Goal: Information Seeking & Learning: Learn about a topic

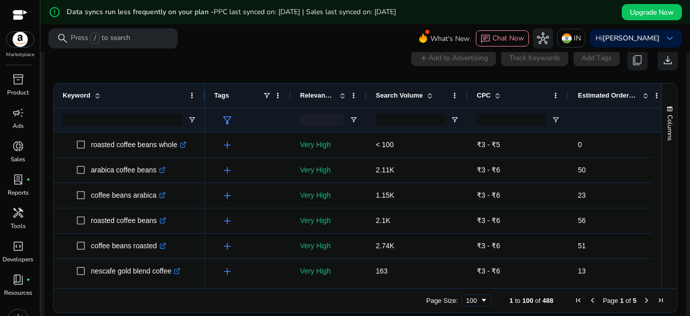
scroll to position [131, 0]
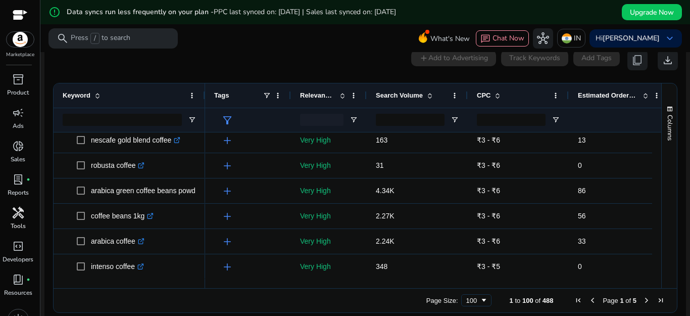
click at [8, 224] on link "handyman Tools" at bounding box center [18, 221] width 36 height 33
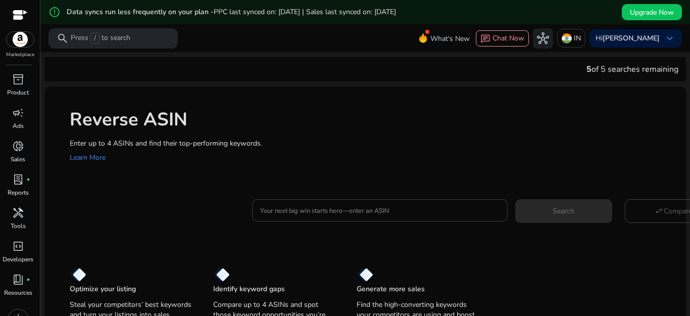
click at [264, 210] on input "Your next big win starts here—enter an ASIN" at bounding box center [380, 210] width 240 height 11
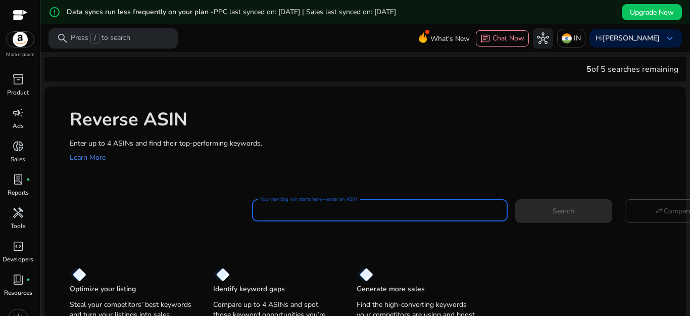
type input "**********"
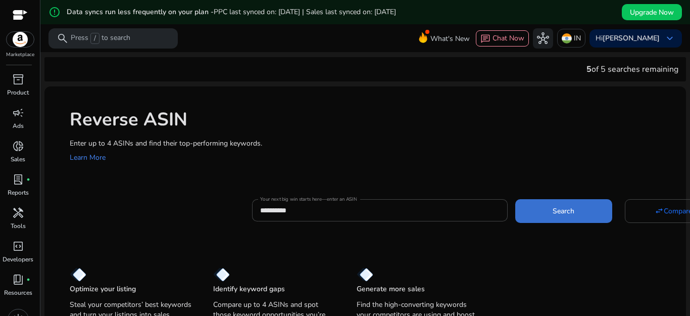
click at [555, 218] on span at bounding box center [563, 211] width 97 height 24
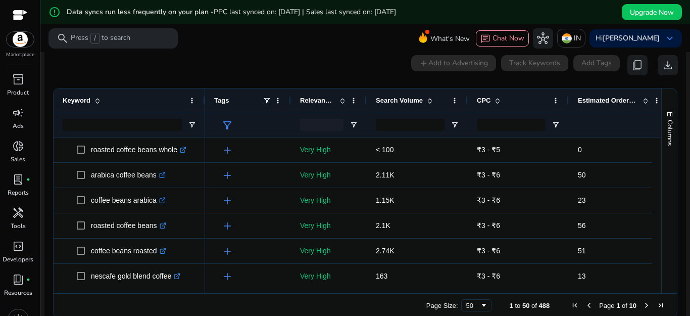
scroll to position [132, 0]
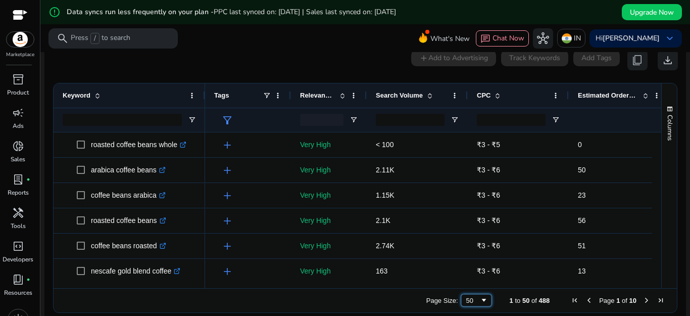
click at [480, 300] on span "Page Size" at bounding box center [484, 300] width 8 height 8
click at [643, 8] on span "Upgrade Now" at bounding box center [652, 12] width 44 height 11
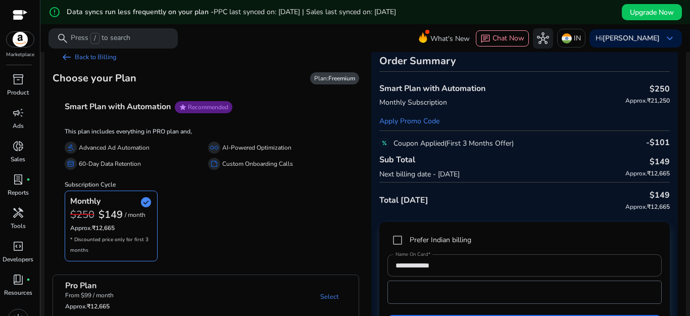
scroll to position [42, 0]
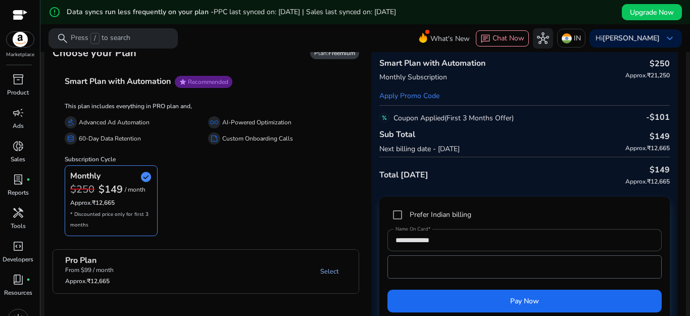
click at [325, 272] on link "Select" at bounding box center [329, 271] width 34 height 18
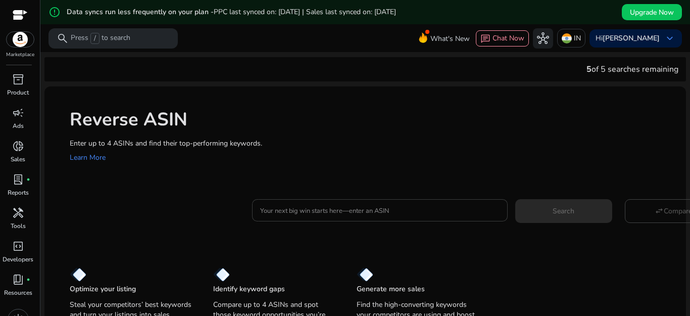
click at [294, 210] on input "Your next big win starts here—enter an ASIN" at bounding box center [380, 210] width 240 height 11
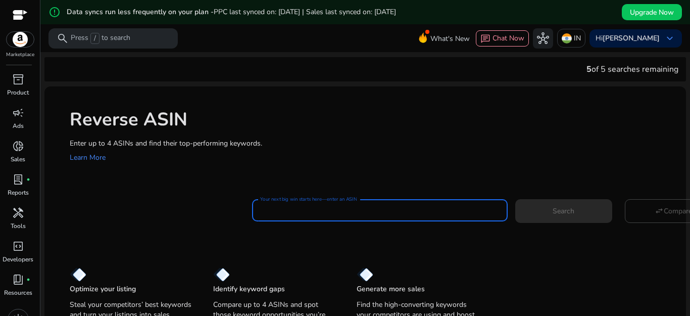
type input "**********"
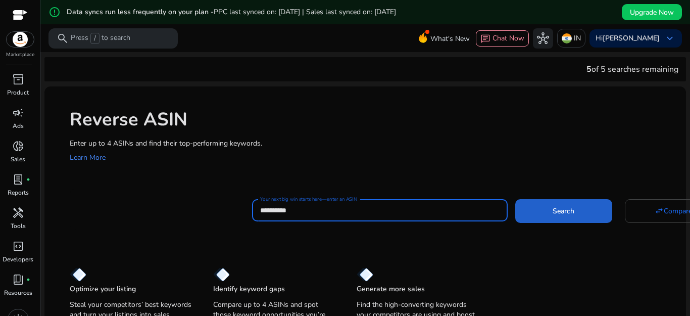
click at [531, 215] on span at bounding box center [563, 211] width 97 height 24
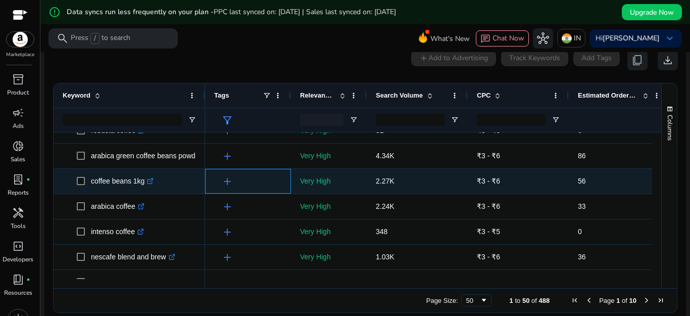
click at [228, 182] on span "add" at bounding box center [227, 181] width 12 height 12
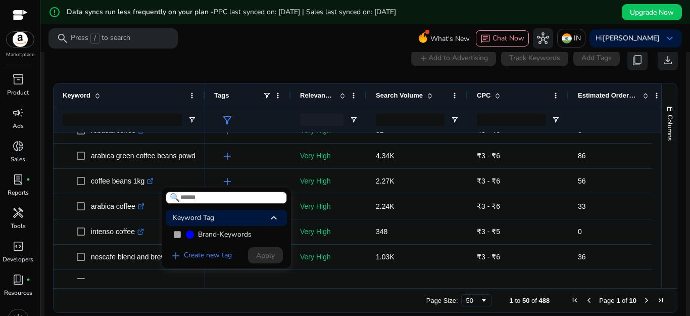
click at [272, 221] on span "keyboard_arrow_up" at bounding box center [274, 218] width 12 height 12
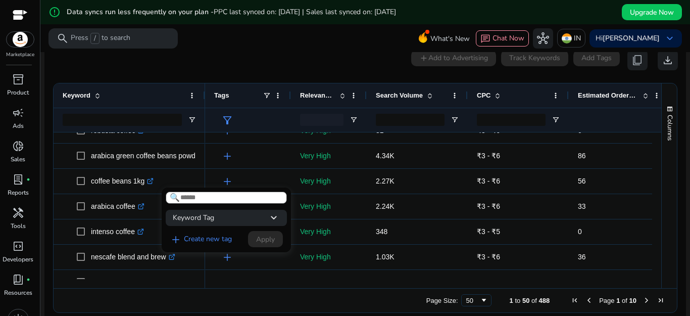
click at [272, 221] on span "keyboard_arrow_down" at bounding box center [274, 218] width 12 height 12
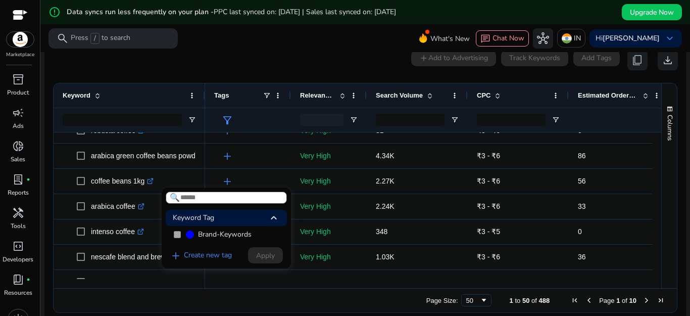
click at [192, 237] on span at bounding box center [190, 234] width 8 height 8
click at [208, 234] on span "Brand-Keywords" at bounding box center [225, 234] width 54 height 10
click at [250, 197] on input at bounding box center [226, 198] width 121 height 12
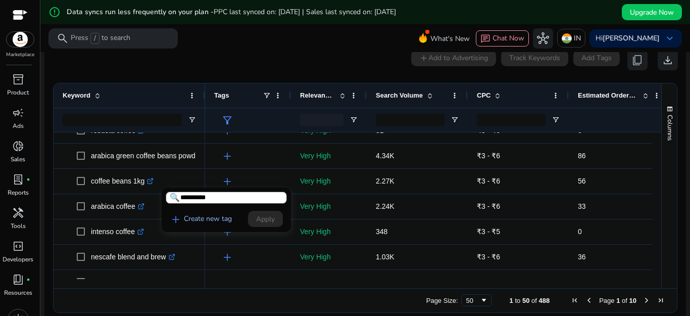
type input "**********"
click at [220, 219] on link "add Create new tag" at bounding box center [201, 219] width 70 height 12
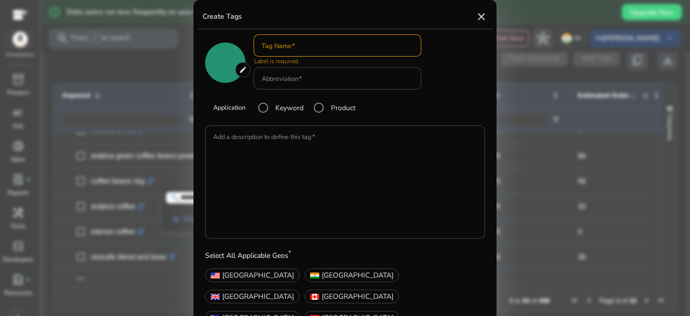
click at [478, 16] on mat-icon "close" at bounding box center [482, 17] width 12 height 12
type input "*******"
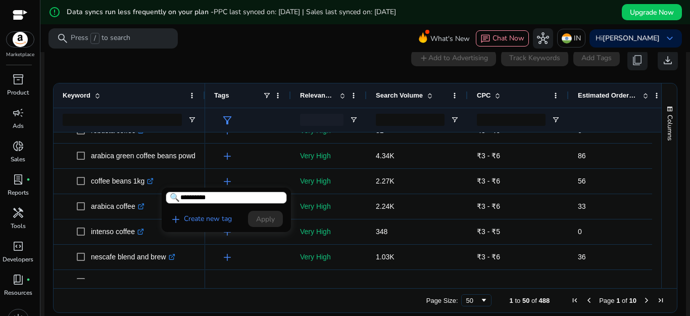
click at [267, 148] on div at bounding box center [345, 158] width 690 height 316
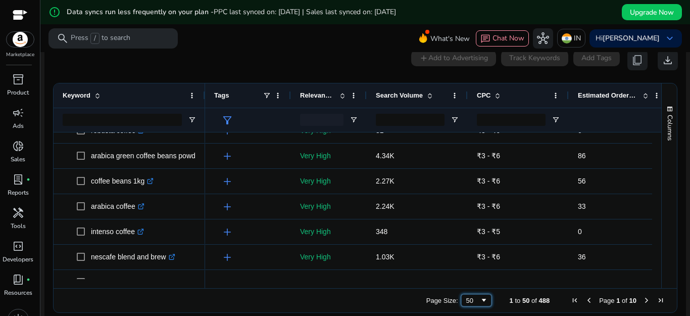
click at [480, 304] on span "Page Size" at bounding box center [484, 300] width 8 height 8
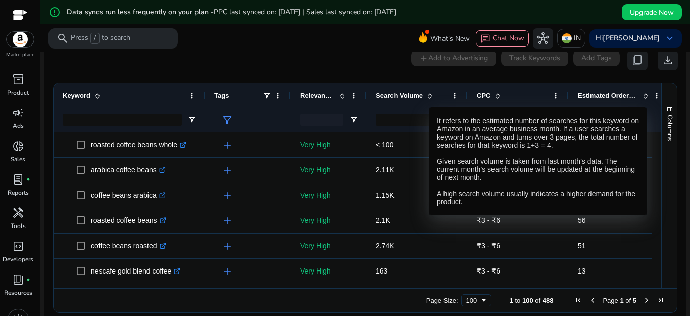
click at [429, 98] on span at bounding box center [430, 95] width 8 height 8
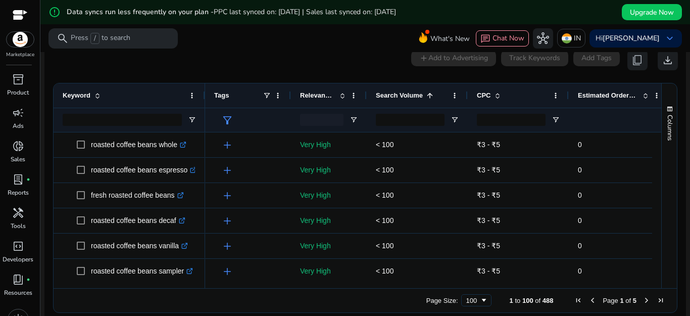
click at [429, 98] on span at bounding box center [430, 95] width 8 height 8
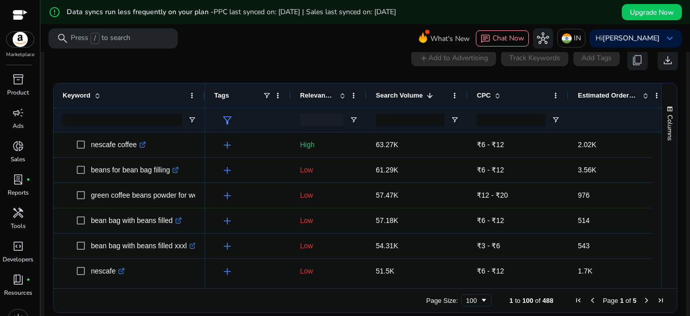
click at [341, 97] on span at bounding box center [343, 95] width 8 height 8
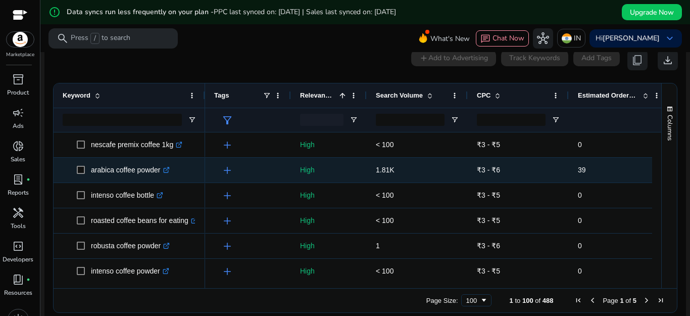
click at [626, 158] on div "39" at bounding box center [619, 170] width 83 height 24
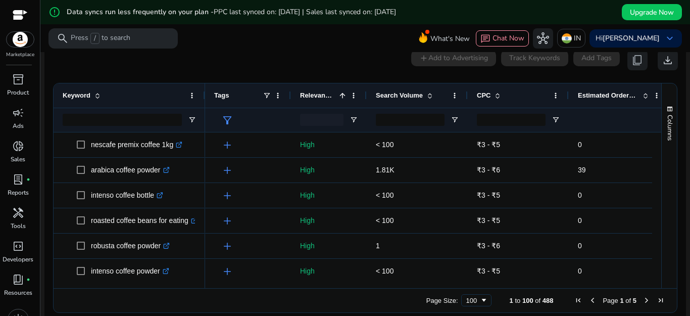
click at [340, 91] on span at bounding box center [343, 95] width 8 height 8
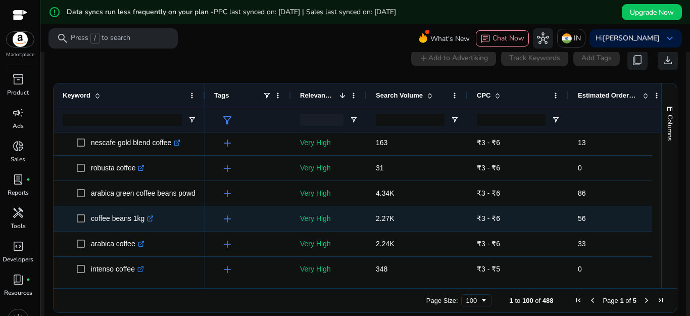
click at [151, 217] on icon ".st0{fill:#2c8af8}" at bounding box center [150, 218] width 7 height 7
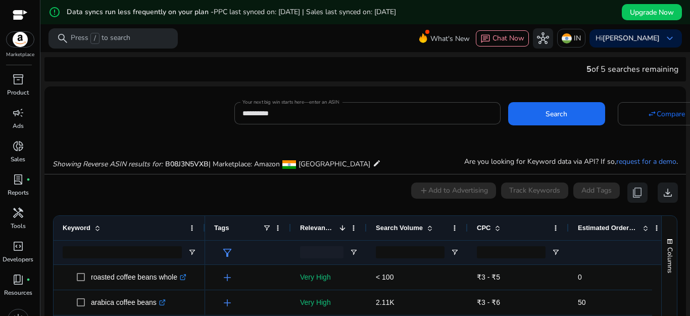
scroll to position [128, 0]
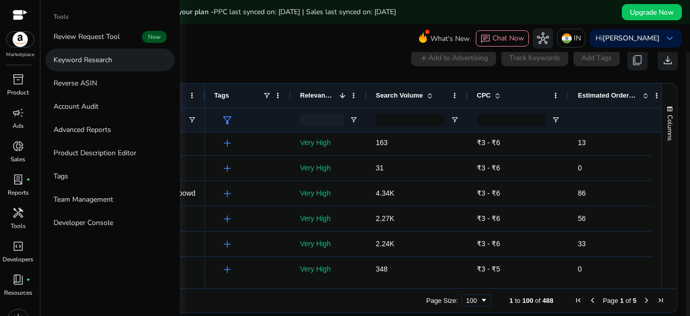
click at [96, 60] on p "Keyword Research" at bounding box center [83, 60] width 59 height 11
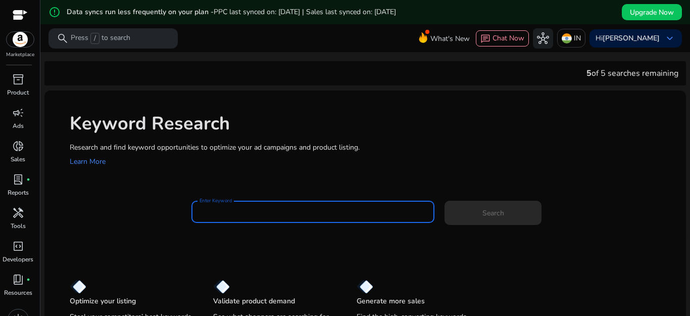
click at [249, 208] on input "Enter Keyword" at bounding box center [313, 211] width 227 height 11
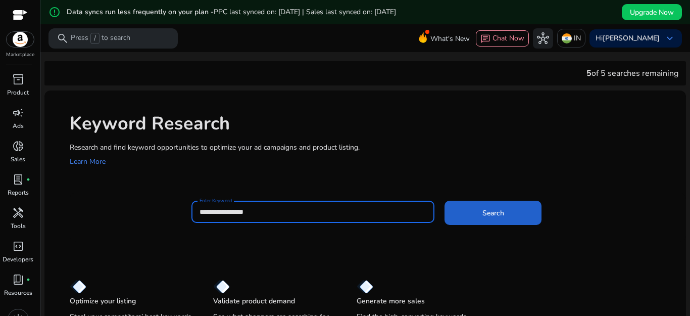
type input "**********"
click at [480, 205] on span at bounding box center [493, 213] width 97 height 24
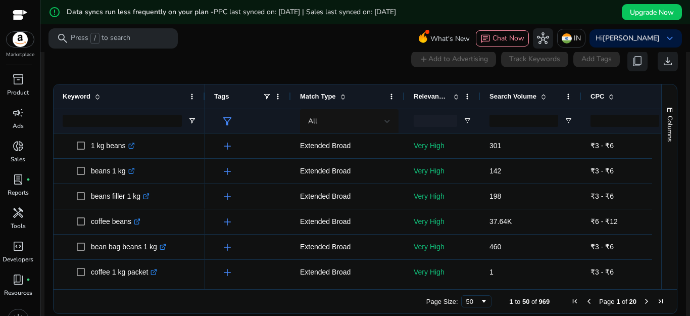
scroll to position [145, 0]
click at [480, 297] on span "Page Size" at bounding box center [484, 300] width 8 height 8
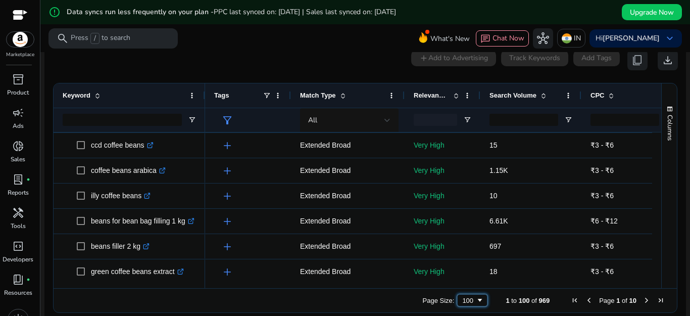
scroll to position [418, 0]
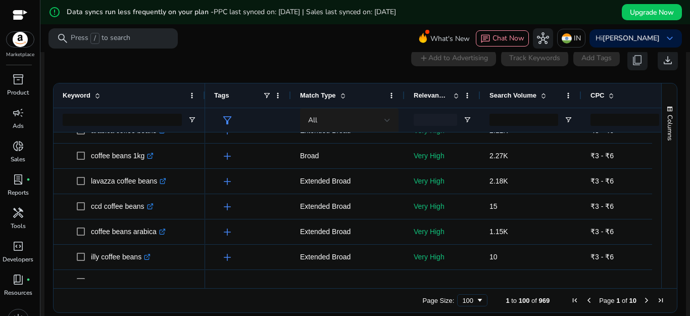
click at [385, 123] on div at bounding box center [388, 120] width 6 height 12
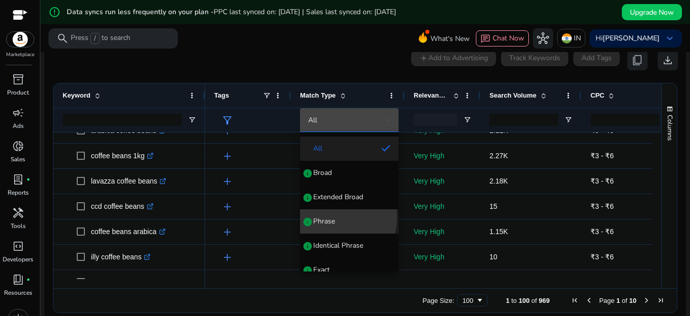
click at [325, 217] on span "Phrase" at bounding box center [324, 221] width 22 height 10
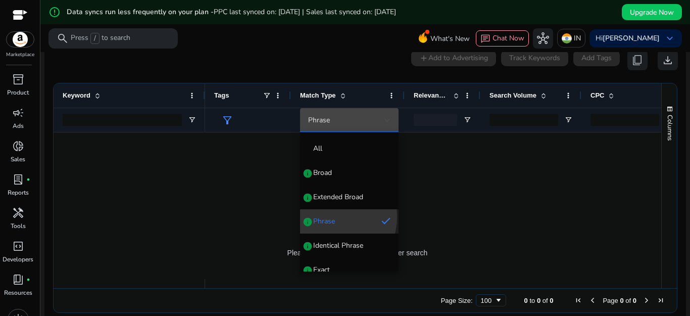
scroll to position [0, 0]
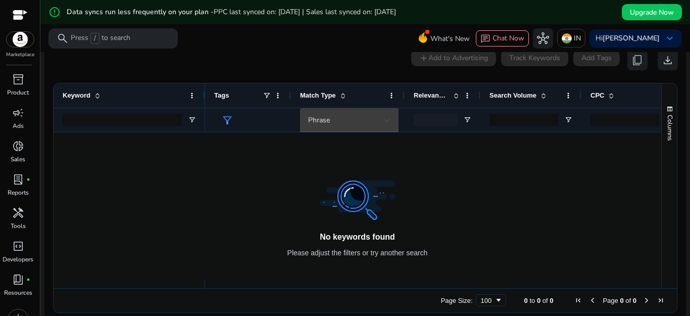
click at [389, 114] on div at bounding box center [388, 120] width 6 height 12
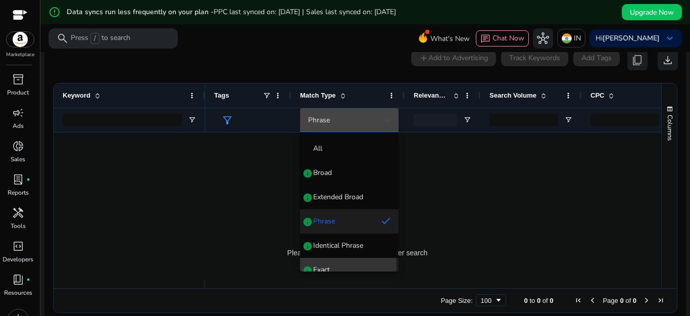
click at [323, 267] on span "Exact" at bounding box center [321, 270] width 17 height 10
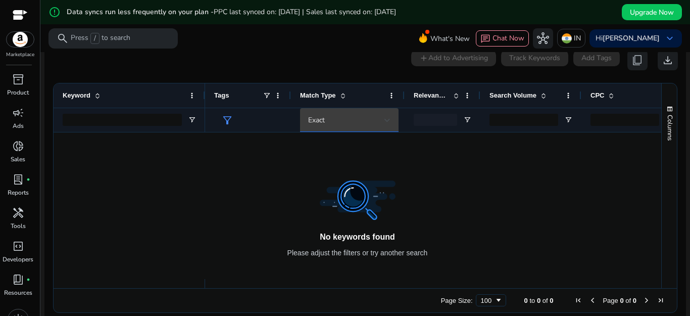
click at [389, 122] on div at bounding box center [388, 120] width 6 height 4
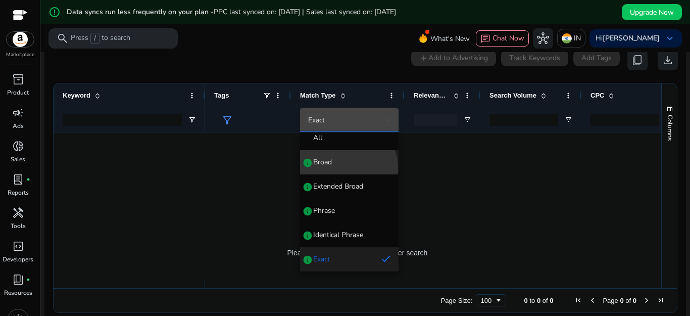
click at [345, 168] on mat-option "Broad info" at bounding box center [349, 162] width 99 height 24
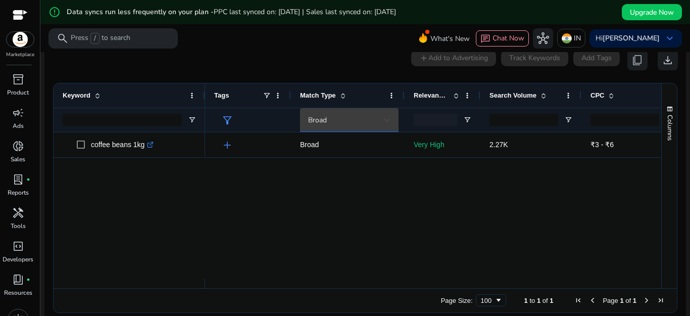
click at [386, 120] on div at bounding box center [388, 120] width 6 height 4
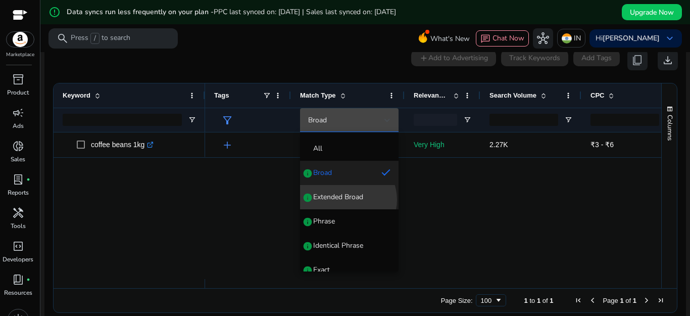
click at [347, 200] on span "Extended Broad" at bounding box center [338, 197] width 50 height 10
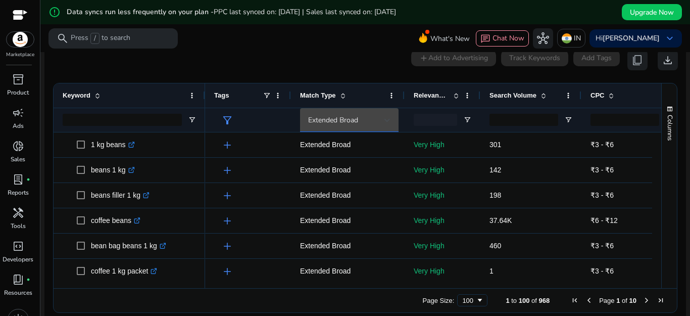
click at [347, 98] on span at bounding box center [343, 95] width 8 height 8
click at [383, 110] on div "Extended Broad" at bounding box center [349, 120] width 82 height 24
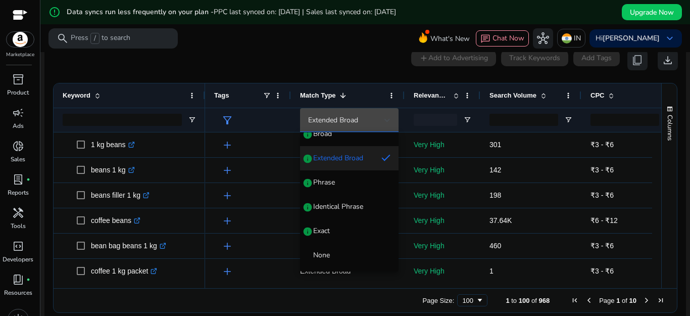
scroll to position [0, 0]
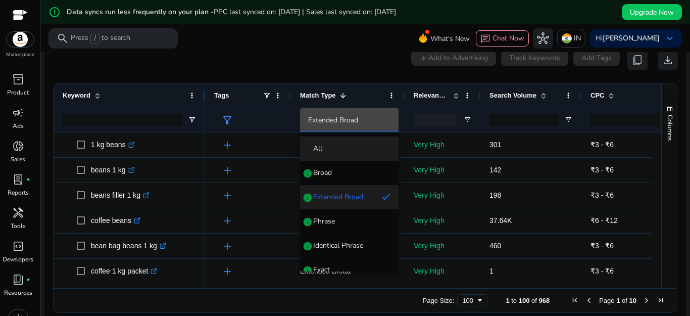
click at [312, 147] on div "All" at bounding box center [315, 149] width 14 height 10
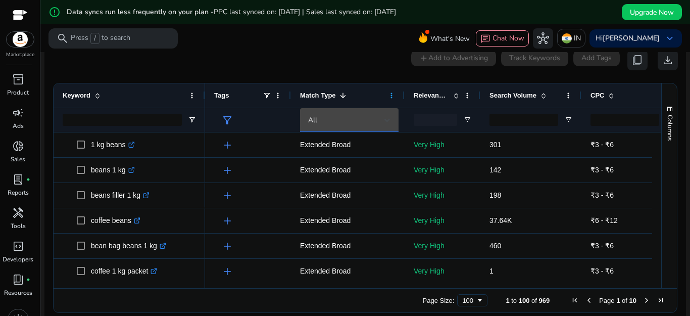
click at [390, 96] on span at bounding box center [392, 95] width 8 height 8
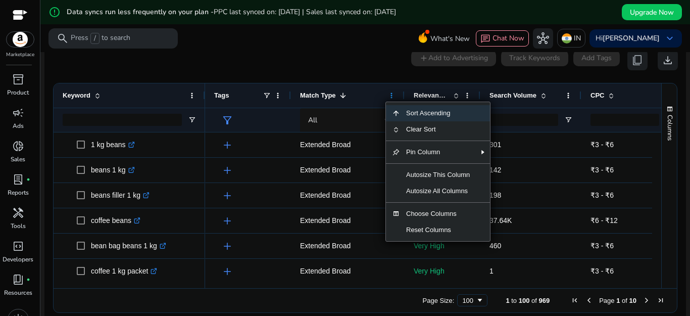
click at [390, 96] on span at bounding box center [392, 95] width 8 height 8
click at [366, 124] on div "All" at bounding box center [346, 120] width 76 height 11
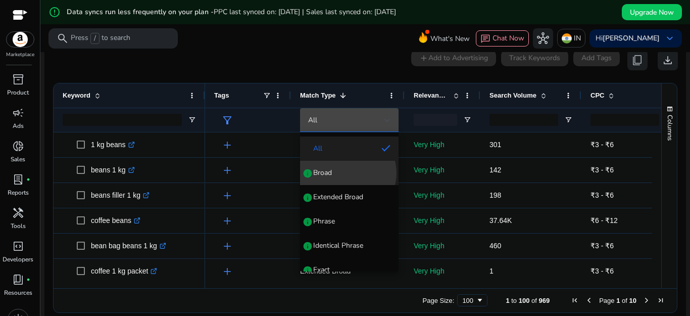
click at [347, 173] on span "Broad info" at bounding box center [349, 173] width 82 height 10
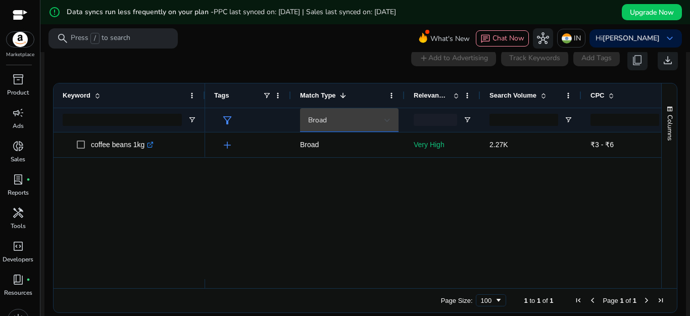
click at [346, 126] on div "Broad" at bounding box center [349, 120] width 82 height 24
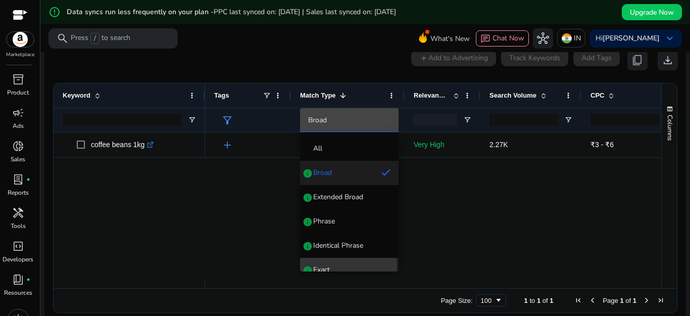
click at [324, 265] on span "Exact" at bounding box center [321, 270] width 17 height 10
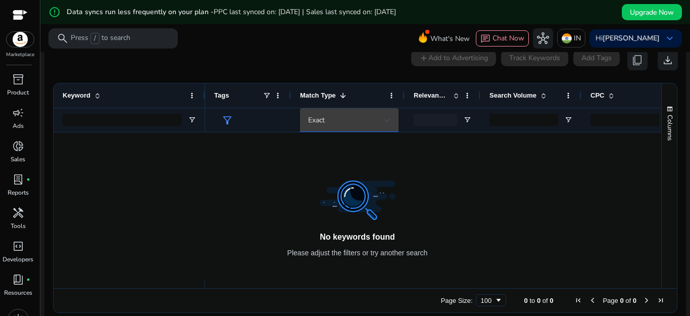
click at [322, 120] on span "Exact" at bounding box center [316, 120] width 17 height 10
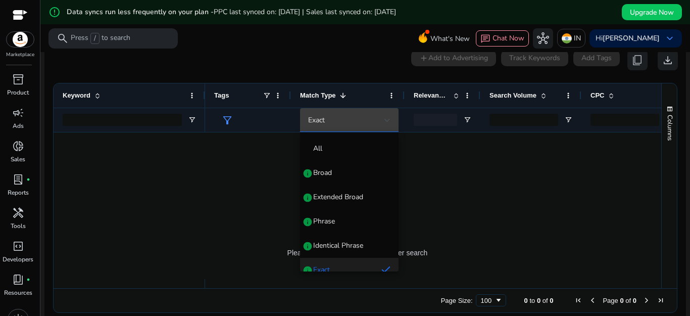
scroll to position [11, 0]
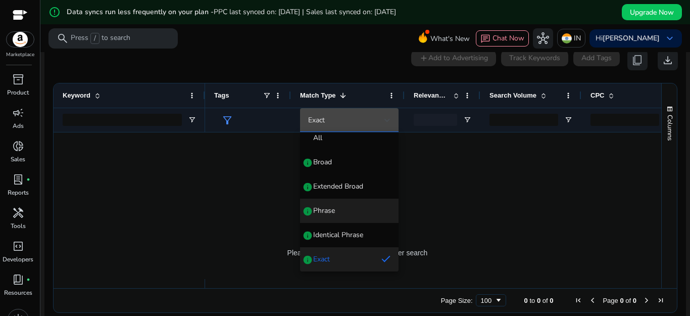
click at [321, 203] on mat-option "Phrase info" at bounding box center [349, 211] width 99 height 24
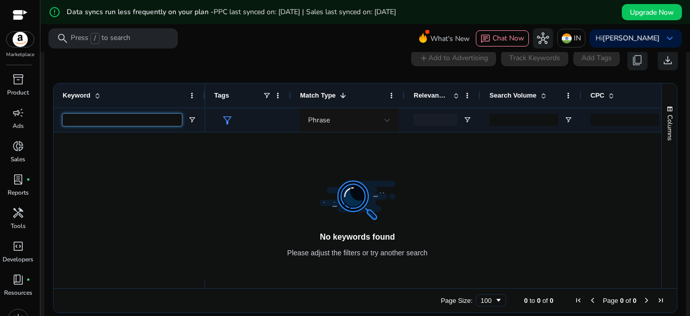
click at [144, 120] on input "Keyword Filter Input" at bounding box center [122, 120] width 119 height 12
type input "**********"
click at [194, 119] on span "Open Filter Menu" at bounding box center [192, 120] width 8 height 8
click at [286, 163] on div at bounding box center [433, 205] width 456 height 147
click at [684, 146] on mat-sidenav-content "**********" at bounding box center [365, 158] width 650 height 316
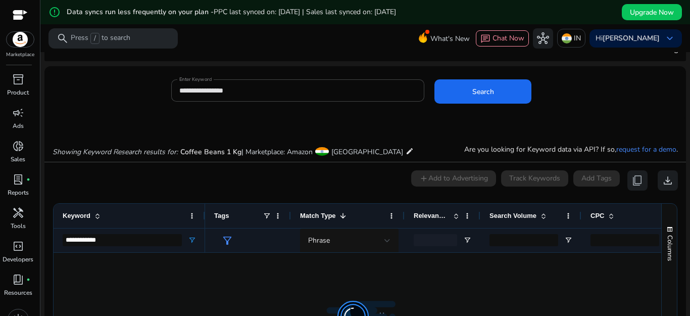
scroll to position [22, 0]
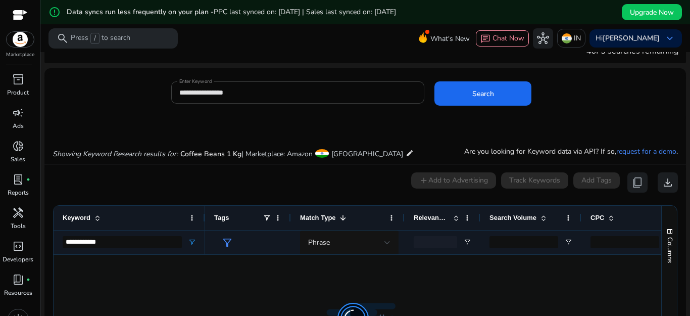
click at [319, 82] on div "**********" at bounding box center [298, 92] width 238 height 22
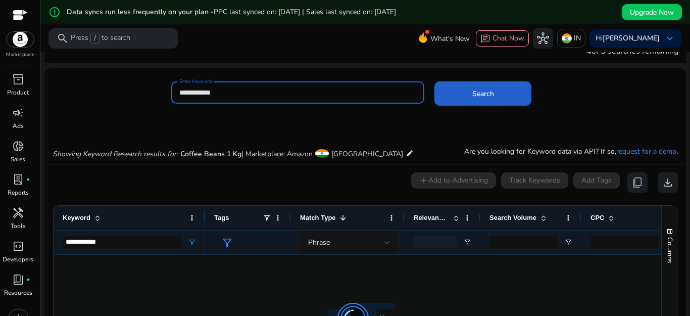
type input "**********"
click at [474, 96] on span "Search" at bounding box center [484, 93] width 22 height 11
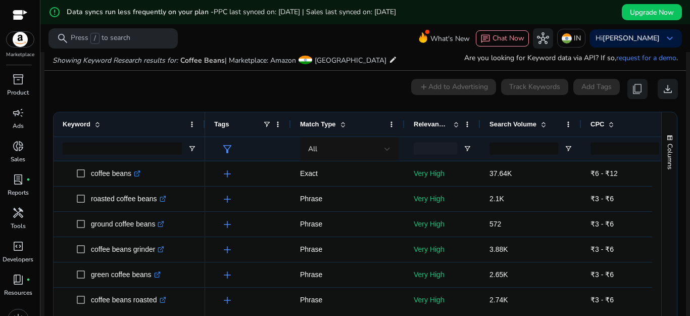
scroll to position [112, 0]
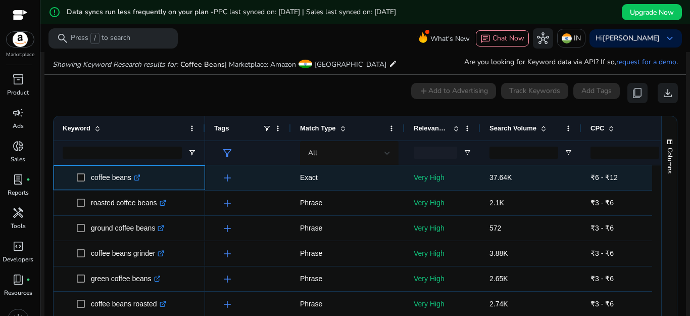
click at [138, 176] on icon ".st0{fill:#2c8af8}" at bounding box center [137, 177] width 7 height 7
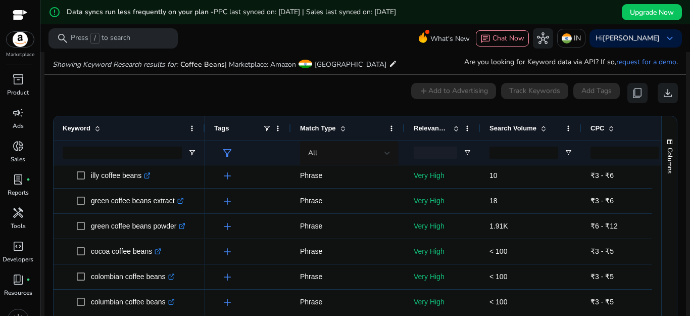
scroll to position [353, 0]
